Goal: Task Accomplishment & Management: Complete application form

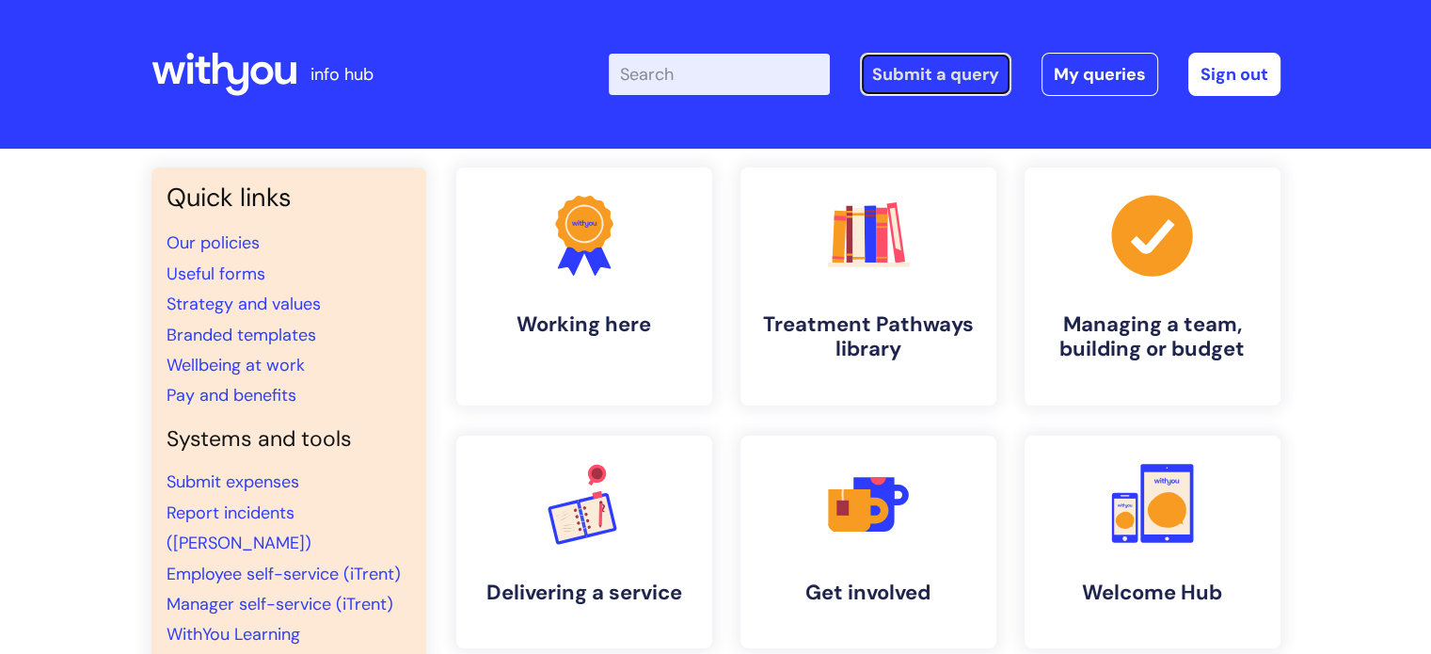
click at [902, 79] on link "Submit a query" at bounding box center [935, 74] width 151 height 43
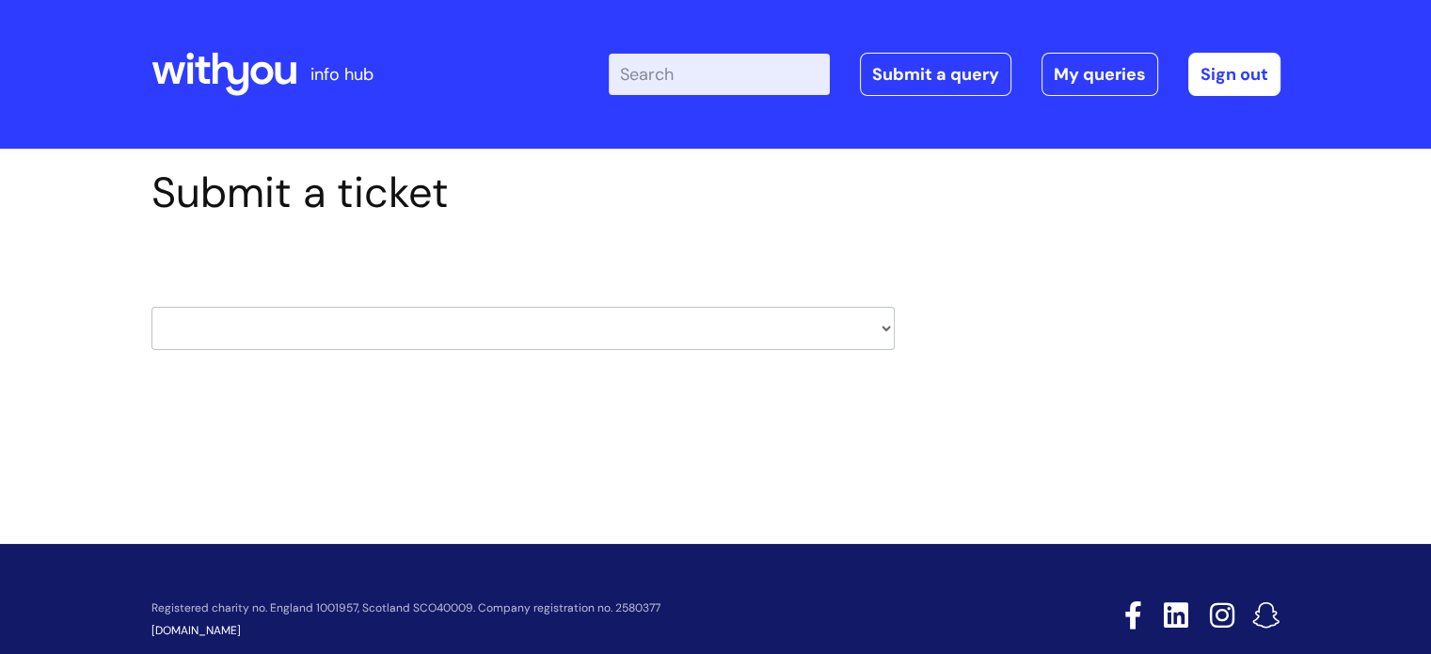
click at [471, 328] on select "HR / People IT and Support Clinical Drug Alerts Finance Accounts Data Support T…" at bounding box center [522, 328] width 743 height 43
select select "it_and_support"
click at [151, 307] on select "HR / People IT and Support Clinical Drug Alerts Finance Accounts Data Support T…" at bounding box center [522, 328] width 743 height 43
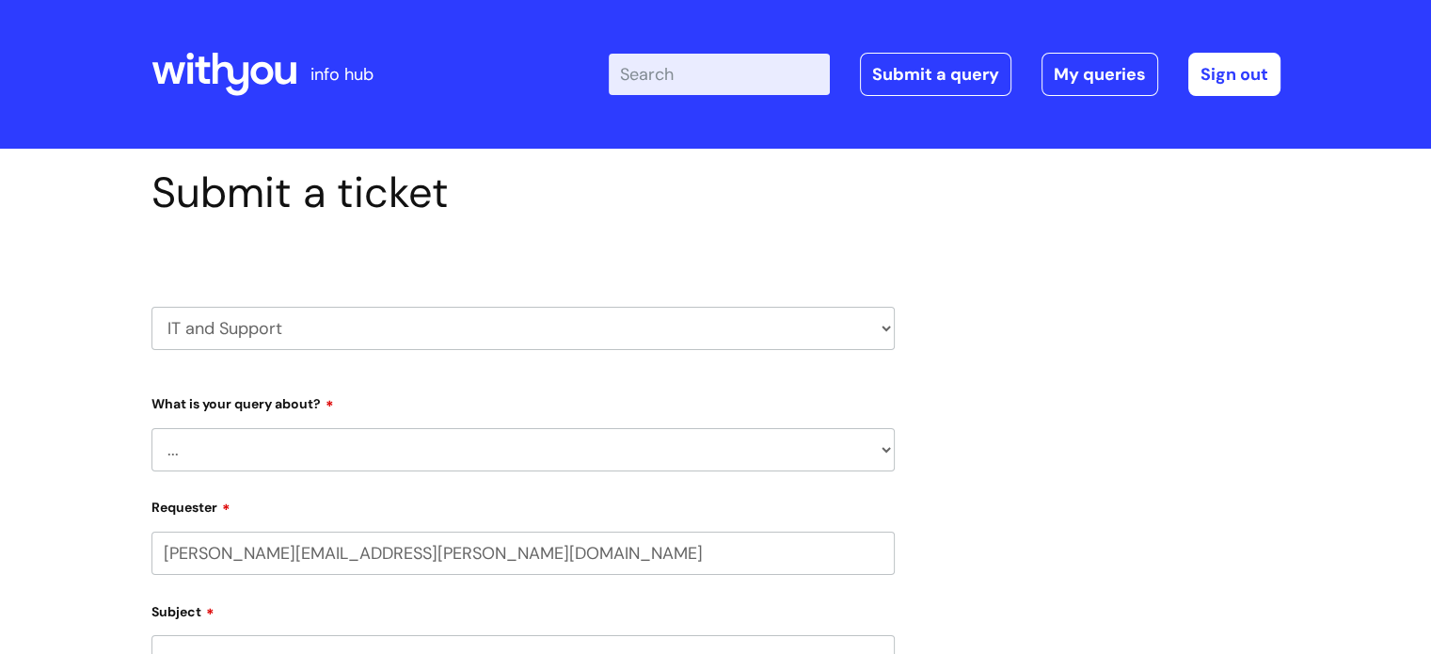
select select "80004286540"
click at [410, 450] on select "... Mobile Phone Reset & MFA Accounts, Starters and Leavers IT Hardware issue I…" at bounding box center [522, 449] width 743 height 43
select select "Something Else"
click at [151, 428] on select "... Mobile Phone Reset & MFA Accounts, Starters and Leavers IT Hardware issue I…" at bounding box center [522, 449] width 743 height 43
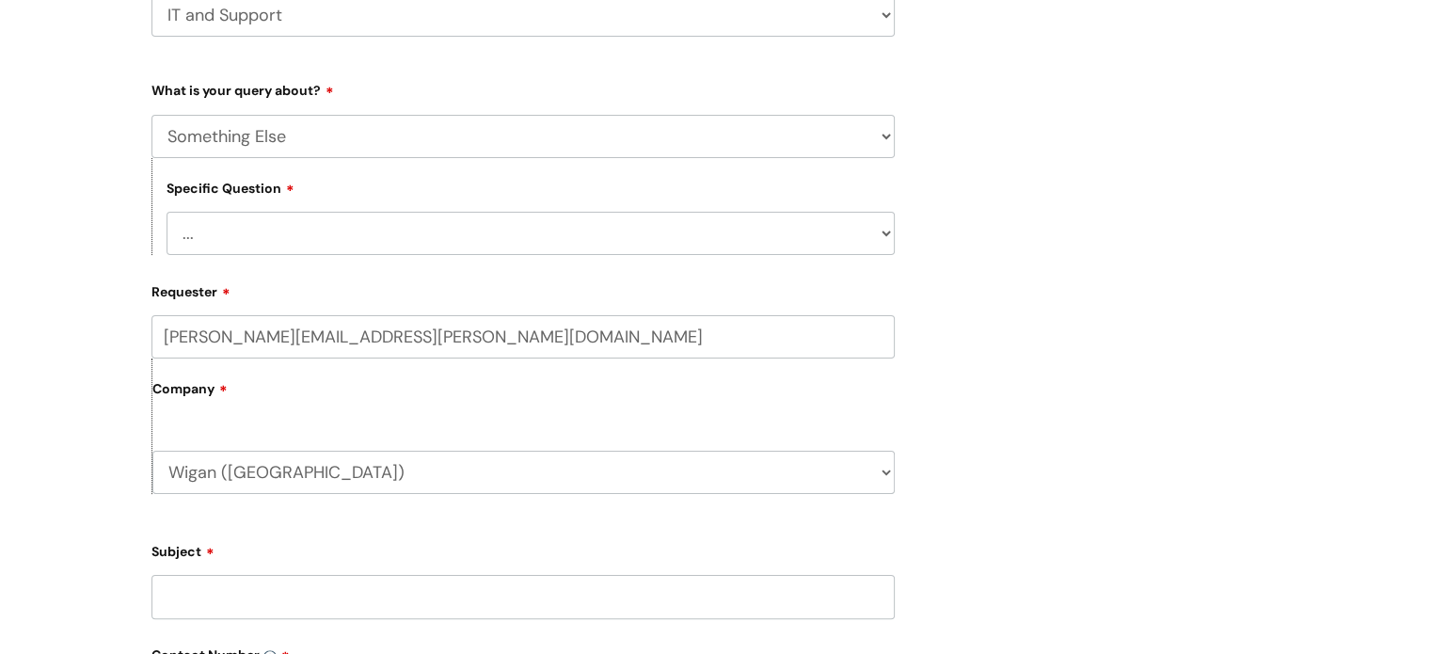
scroll to position [376, 0]
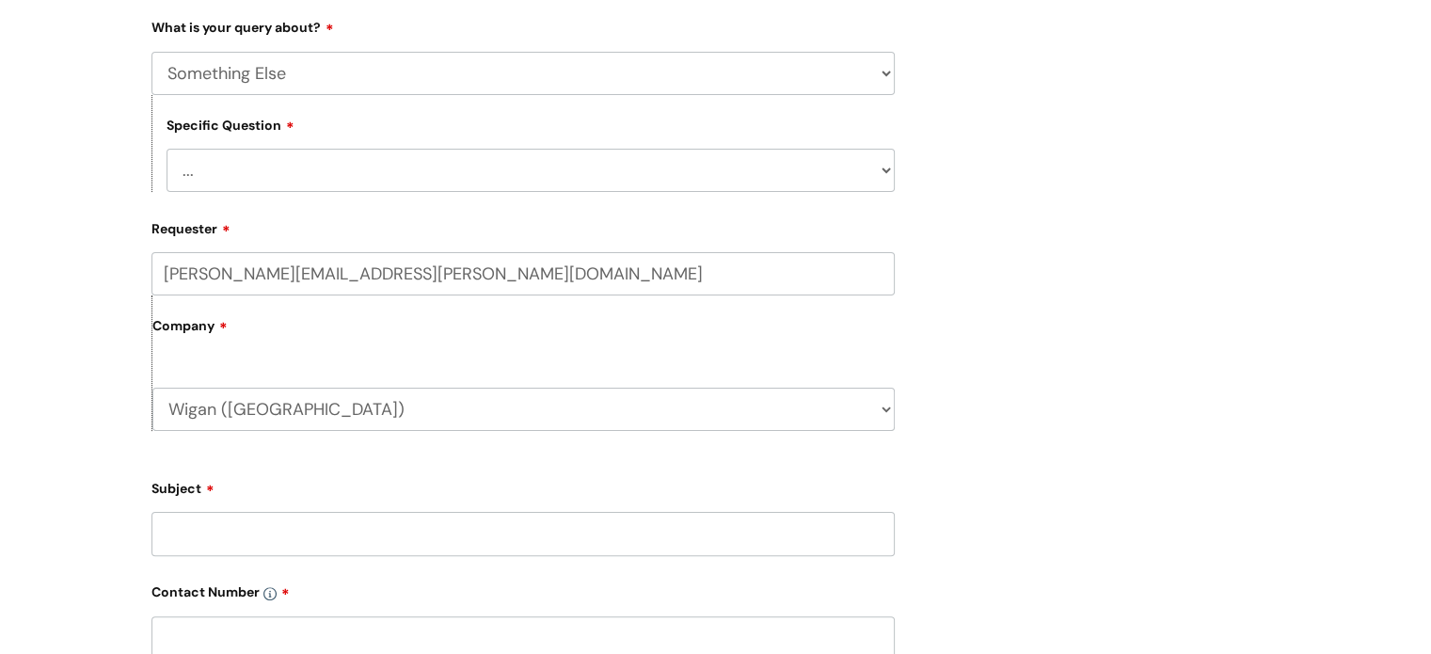
click at [327, 169] on select "... My problem is not listed" at bounding box center [531, 170] width 728 height 43
select select "My problem is not listed"
click at [167, 149] on select "... My problem is not listed" at bounding box center [531, 170] width 728 height 43
click at [328, 538] on input "Subject" at bounding box center [522, 533] width 743 height 43
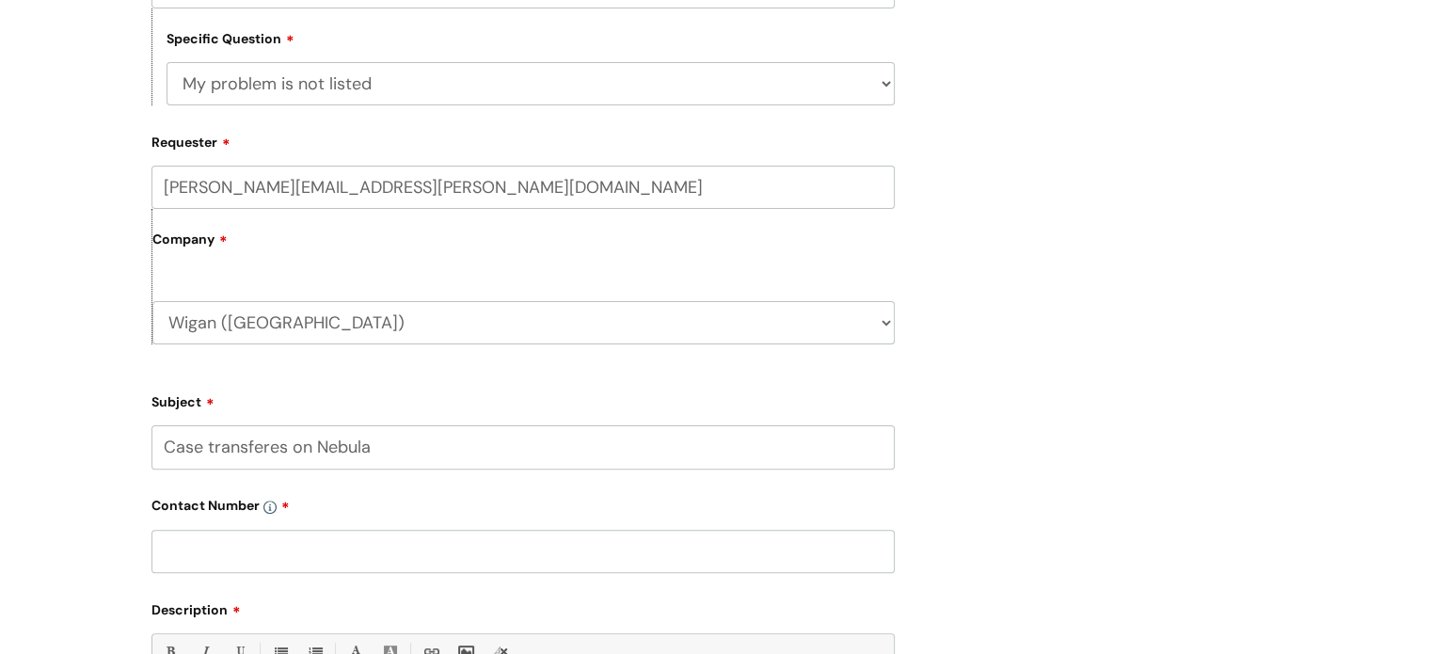
scroll to position [564, 0]
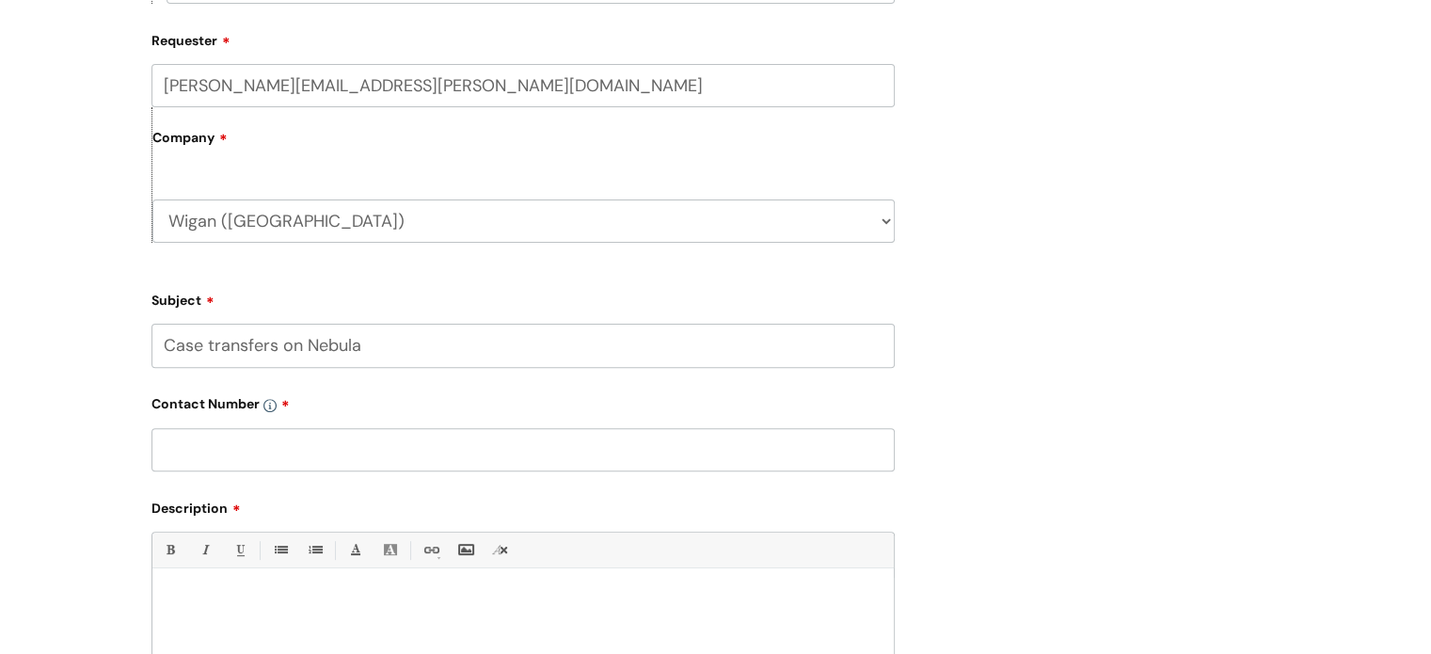
type input "Case transfers on Nebula"
click at [304, 437] on input "text" at bounding box center [522, 449] width 743 height 43
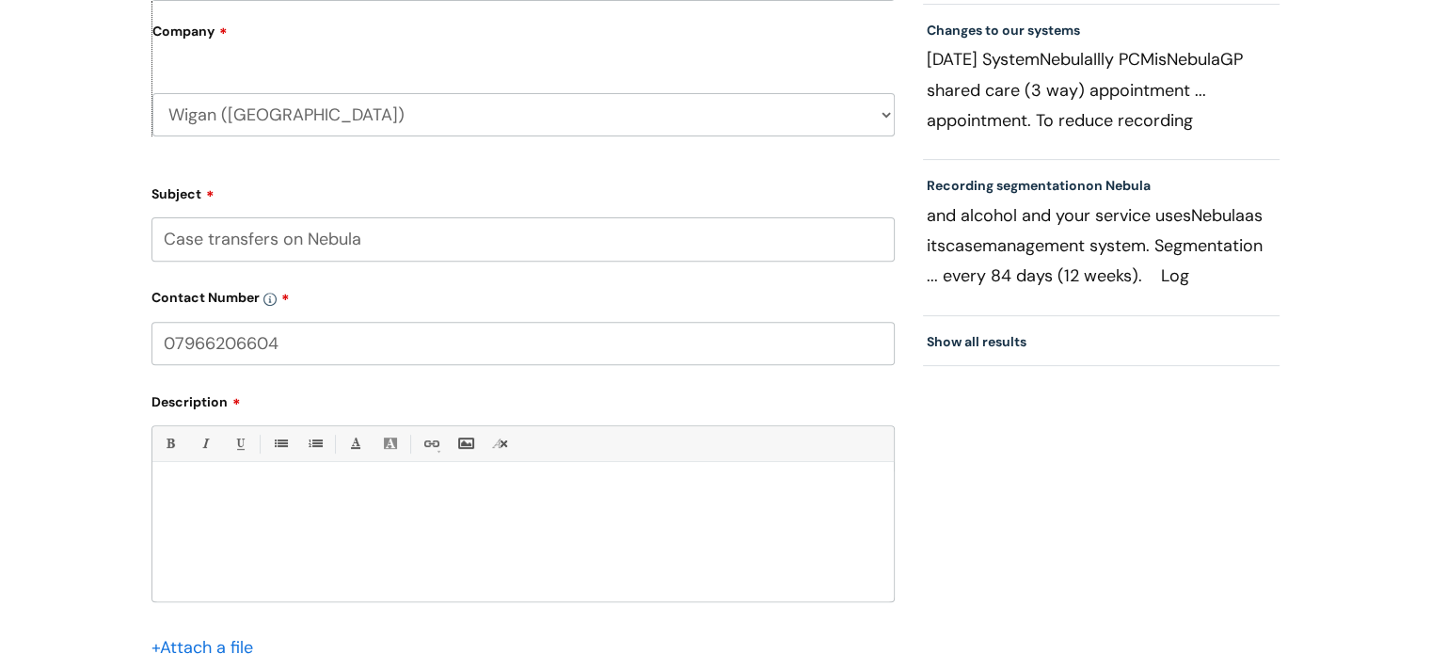
scroll to position [753, 0]
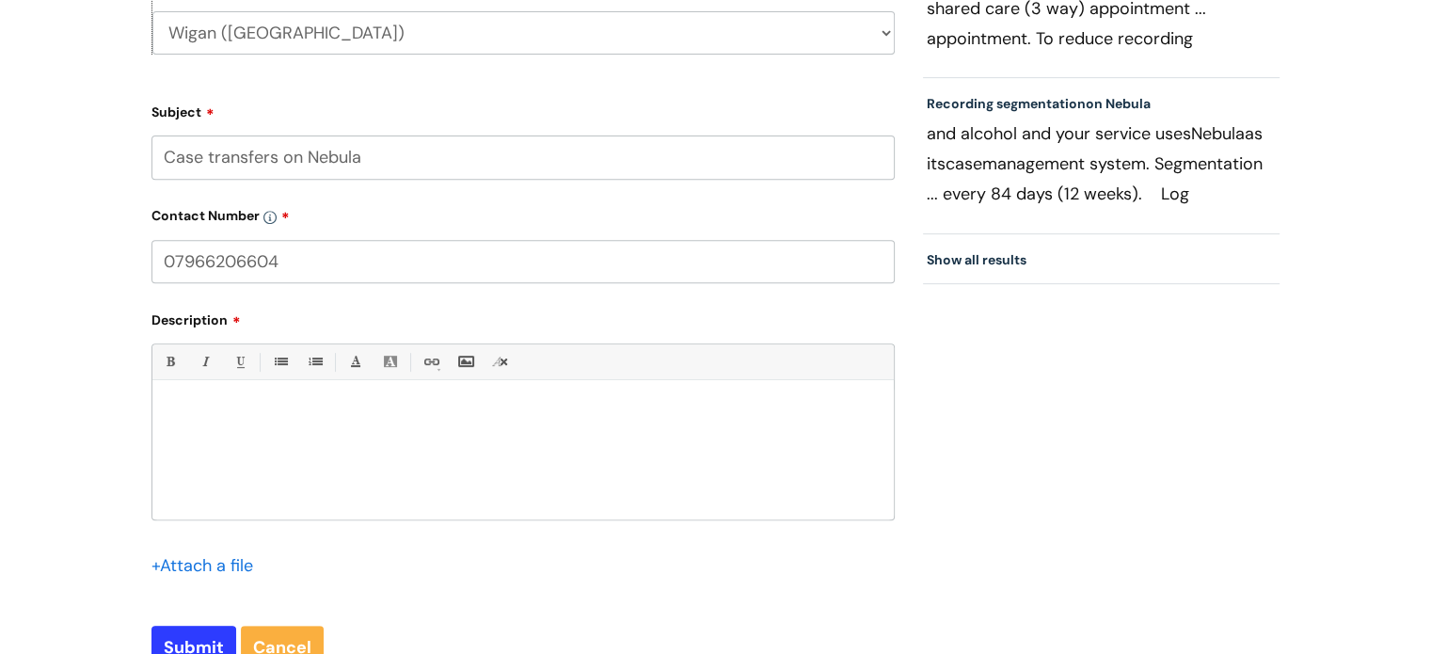
type input "07966206604"
click at [294, 439] on div at bounding box center [522, 454] width 741 height 130
drag, startPoint x: 497, startPoint y: 408, endPoint x: 535, endPoint y: 443, distance: 52.0
click at [518, 459] on div "HI, please transfer these cases from [PERSON_NAME] to [PERSON_NAME]" at bounding box center [522, 454] width 741 height 130
click at [566, 415] on p "HI, please transfer these cases from [PERSON_NAME] to [PERSON_NAME]" at bounding box center [523, 412] width 713 height 17
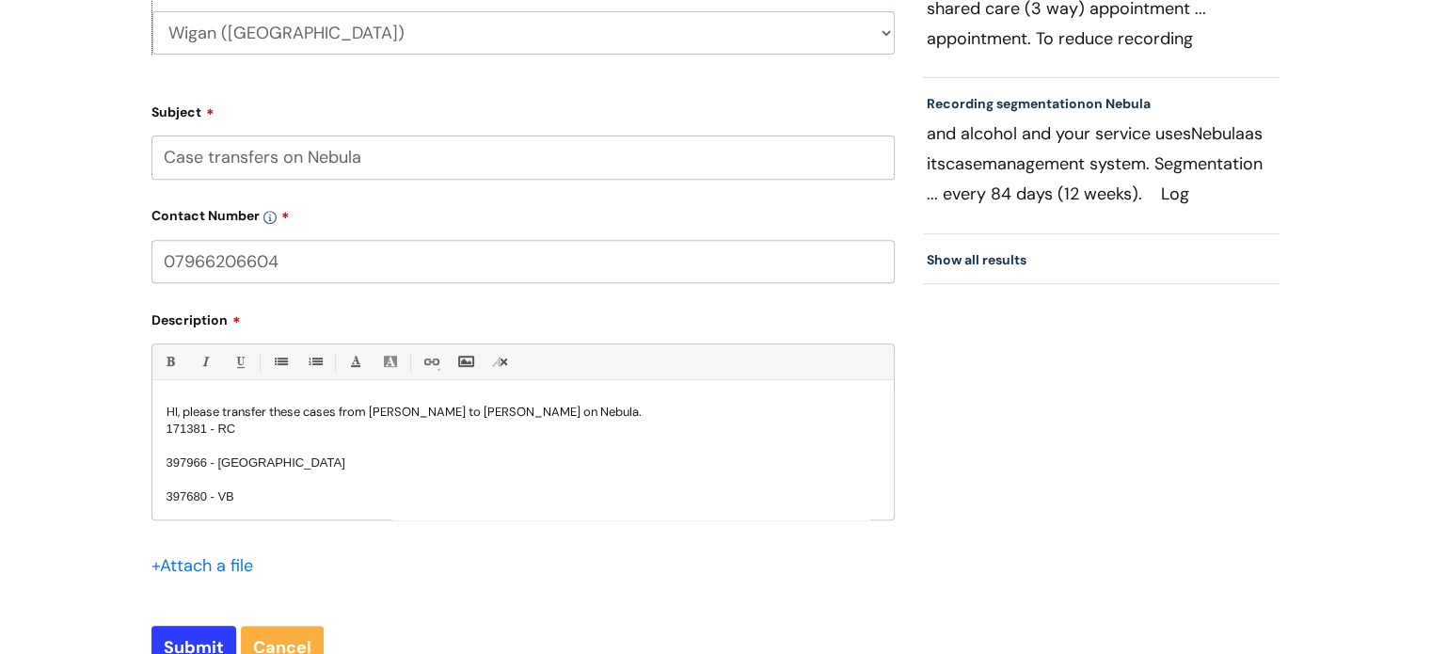
click at [628, 407] on p "HI, please transfer these cases from [PERSON_NAME] to [PERSON_NAME] on Nebula." at bounding box center [523, 412] width 713 height 17
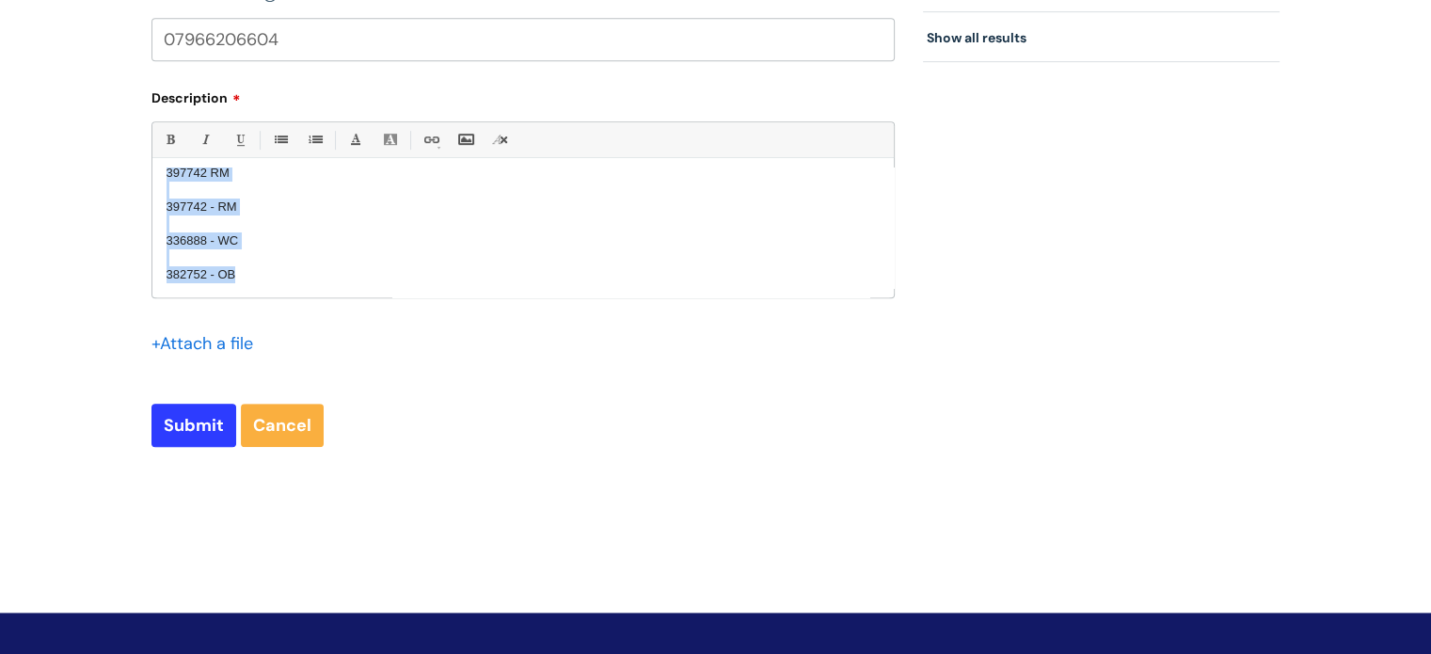
scroll to position [1084, 0]
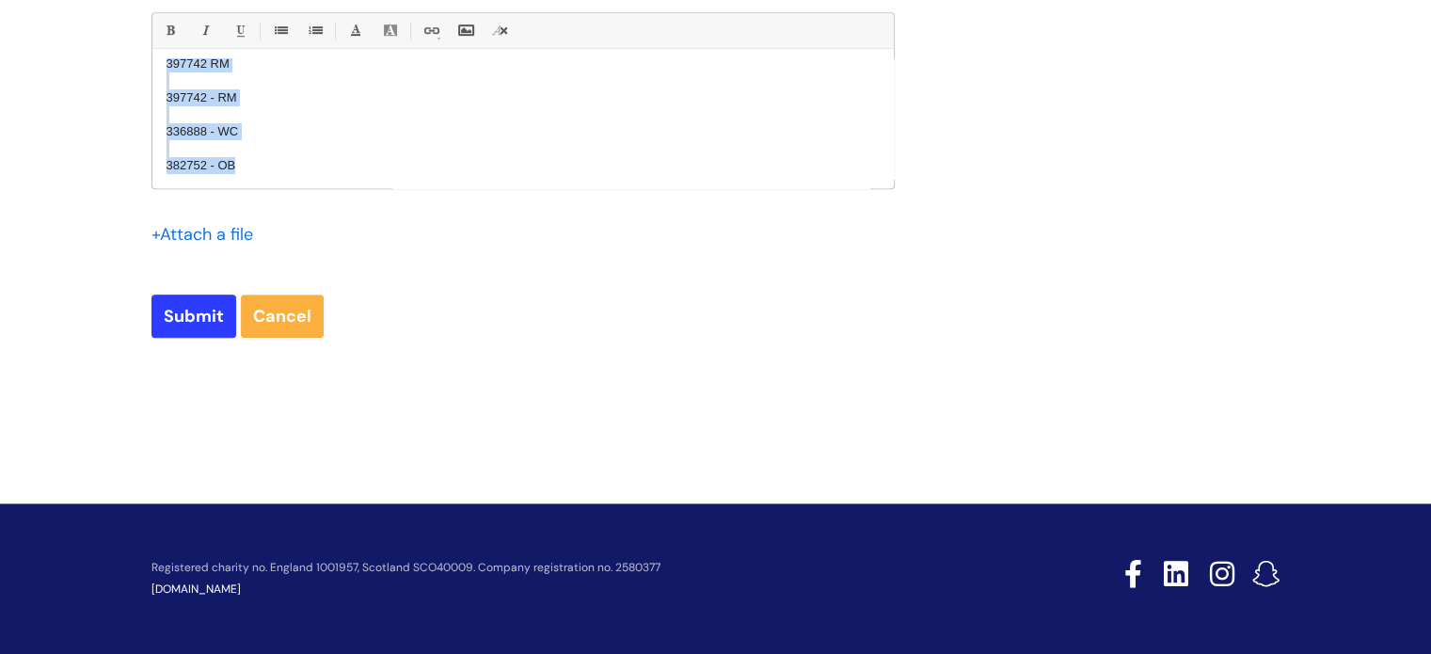
drag, startPoint x: 595, startPoint y: 412, endPoint x: 818, endPoint y: 690, distance: 356.6
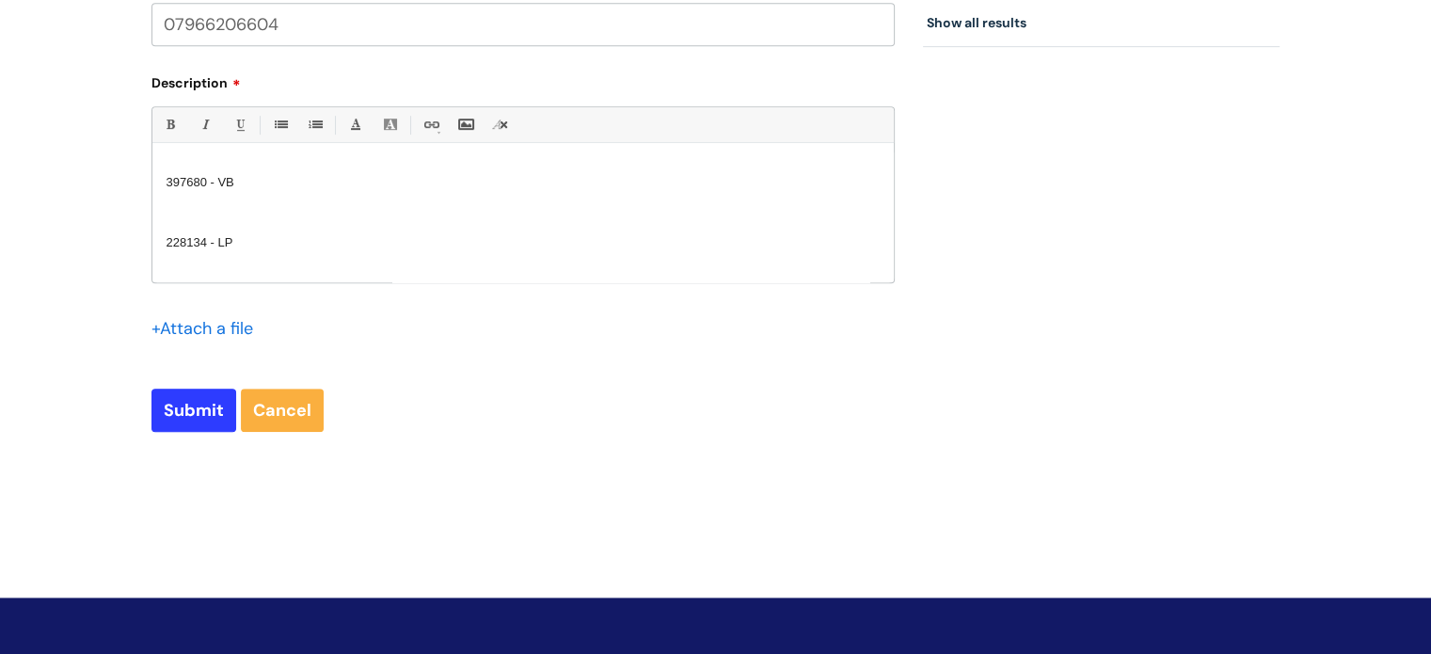
scroll to position [0, 0]
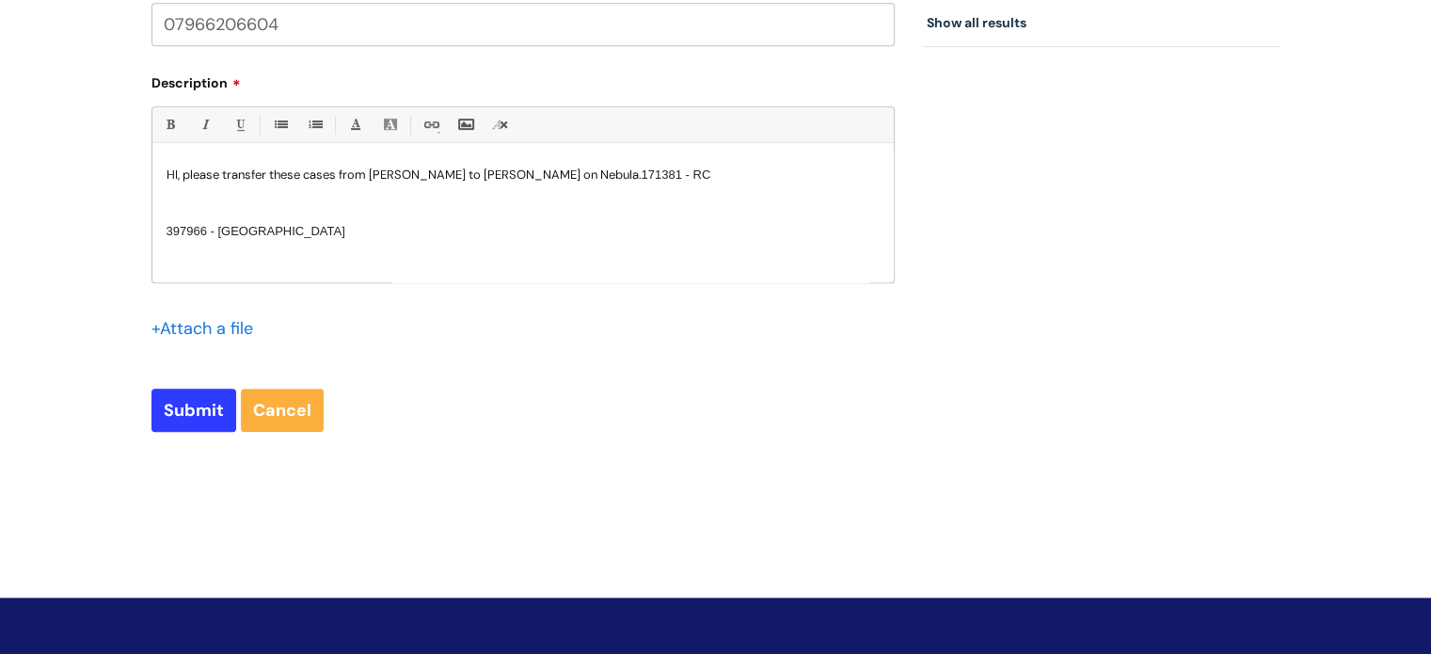
click at [642, 172] on span "171381 - RC" at bounding box center [677, 174] width 70 height 14
click at [658, 179] on p "HI, please transfer these cases from [PERSON_NAME] to [PERSON_NAME] on Nebula." at bounding box center [523, 175] width 713 height 17
click at [670, 175] on p "HI, please transfer these cases from [PERSON_NAME] to [PERSON_NAME] on Nebula. …" at bounding box center [523, 175] width 713 height 17
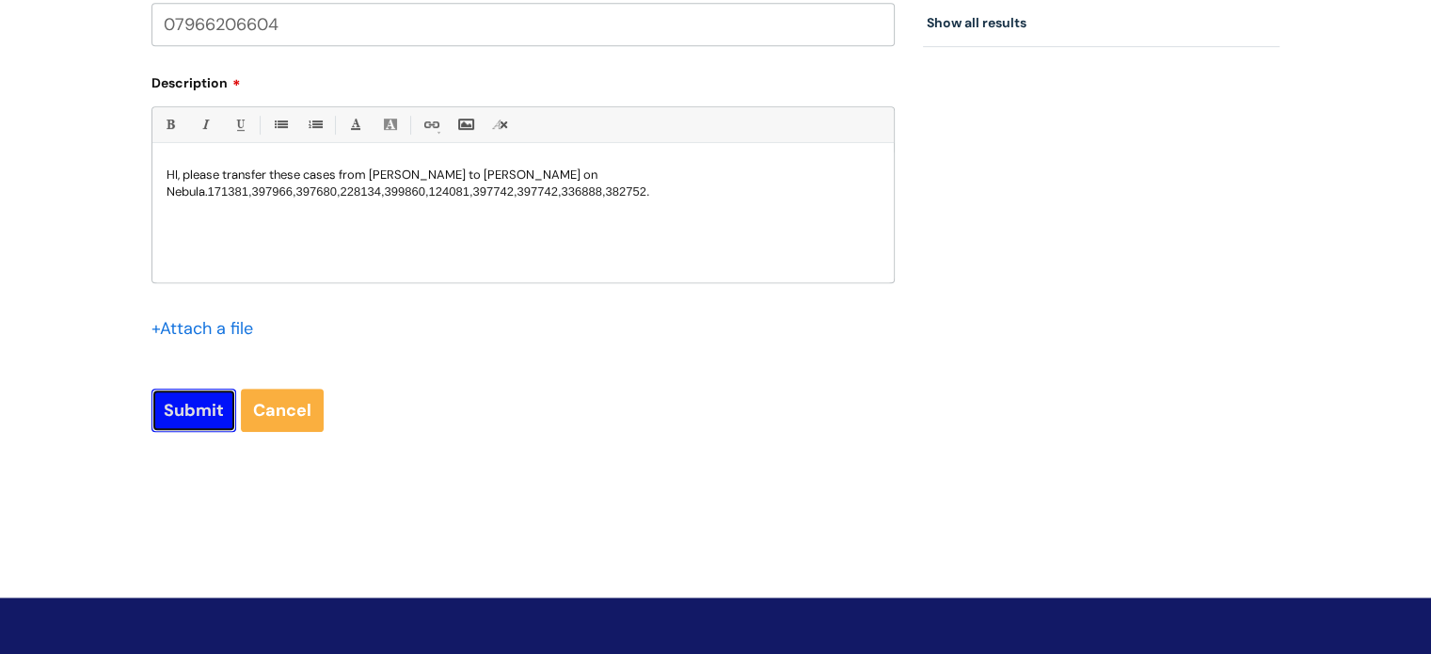
click at [181, 413] on input "Submit" at bounding box center [193, 410] width 85 height 43
type input "Please Wait..."
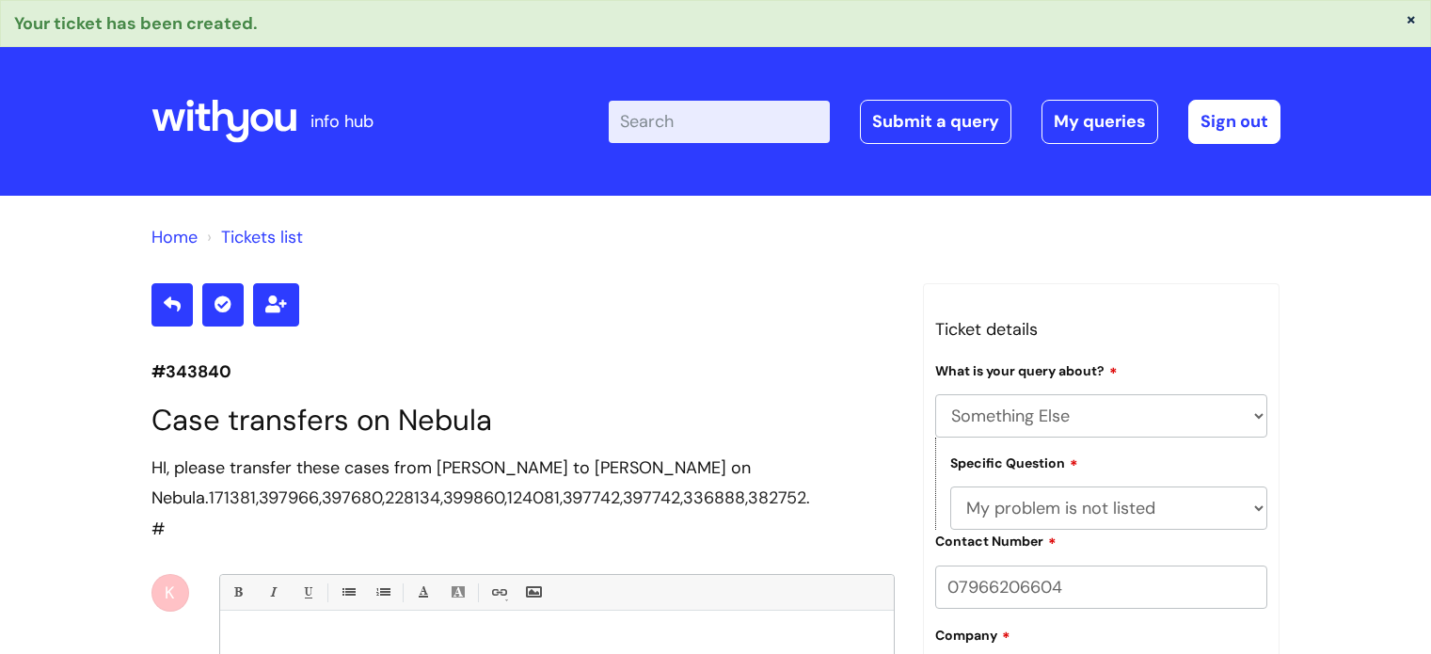
select select "Something Else"
select select "My problem is not listed"
